Goal: Check status

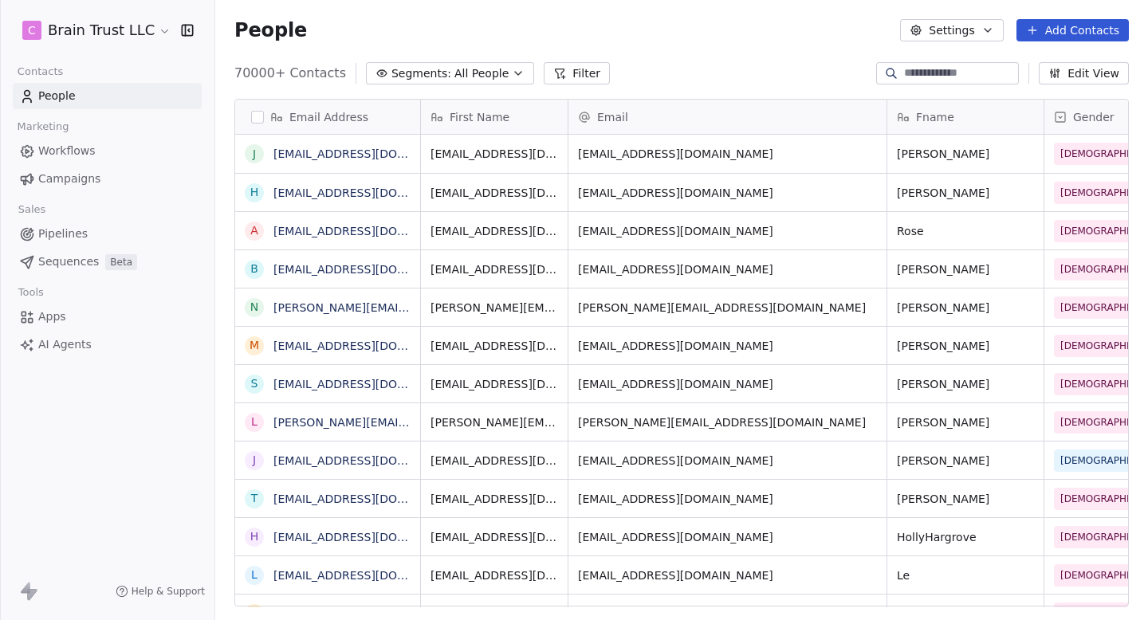
click at [77, 176] on span "Campaigns" at bounding box center [69, 179] width 62 height 17
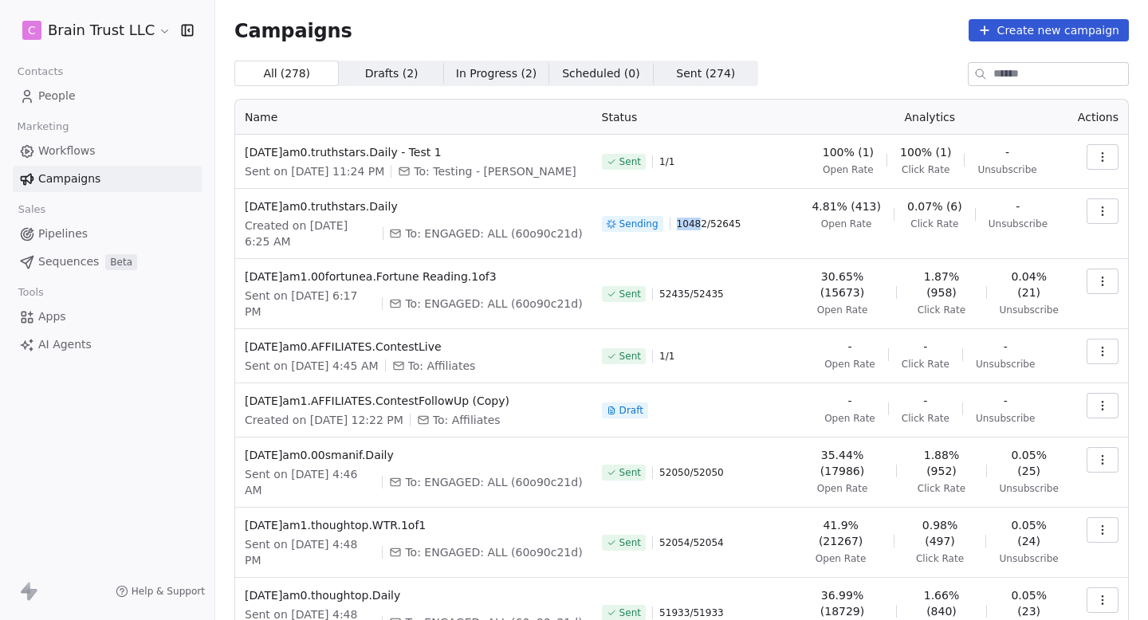
drag, startPoint x: 682, startPoint y: 224, endPoint x: 749, endPoint y: 224, distance: 67.0
click at [749, 224] on div "Sending 10482 / 52645" at bounding box center [692, 224] width 180 height 51
drag, startPoint x: 685, startPoint y: 227, endPoint x: 781, endPoint y: 227, distance: 95.7
click at [781, 227] on div "Sending 10482 / 52645" at bounding box center [692, 224] width 180 height 51
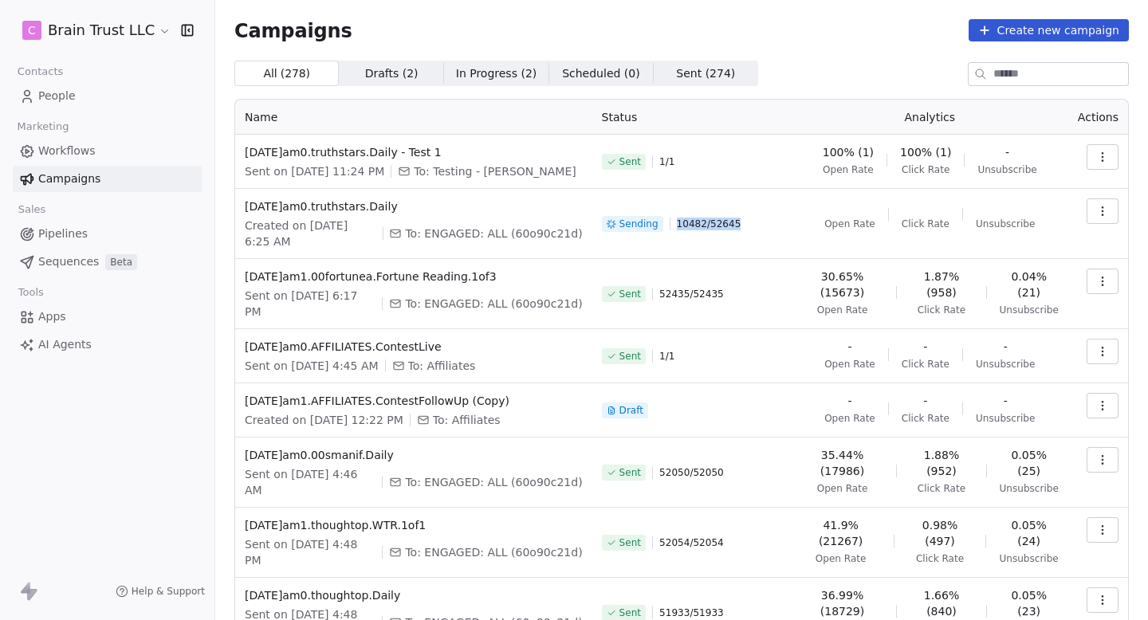
click at [781, 227] on div "Sending 10482 / 52645" at bounding box center [692, 224] width 180 height 51
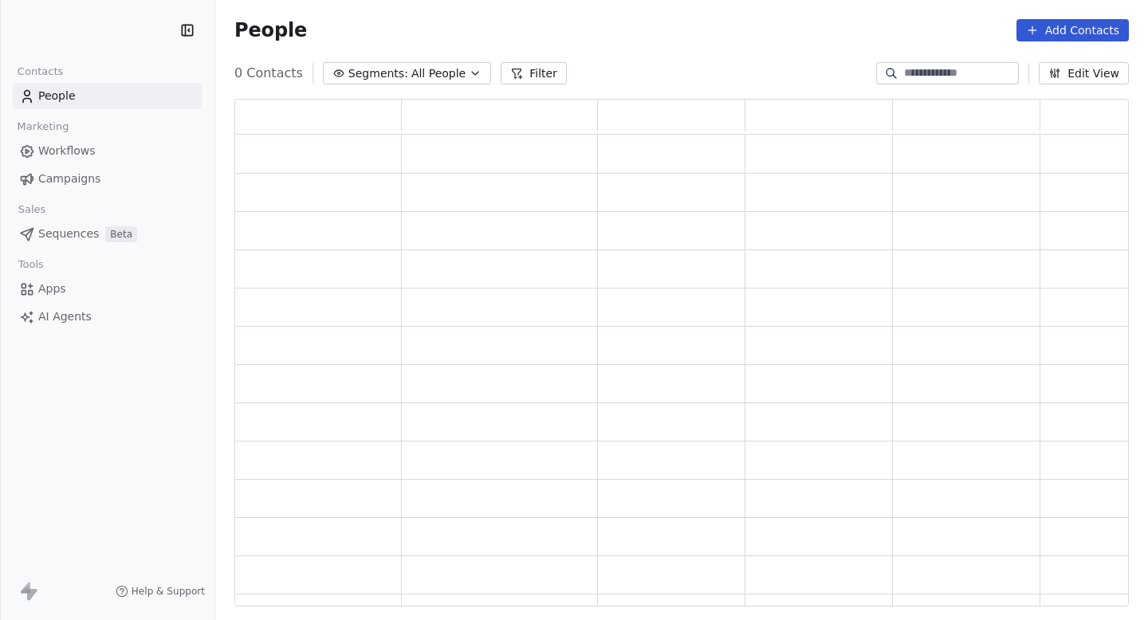
scroll to position [508, 895]
